Goal: Check status

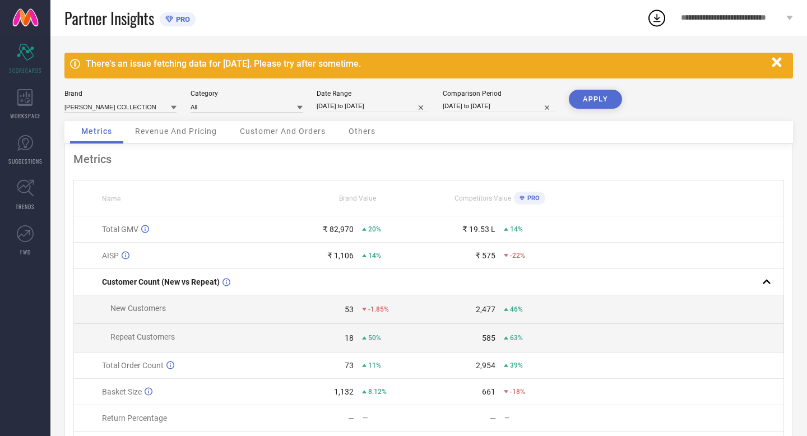
click at [776, 63] on icon "button" at bounding box center [777, 62] width 10 height 10
